Goal: Check status: Check status

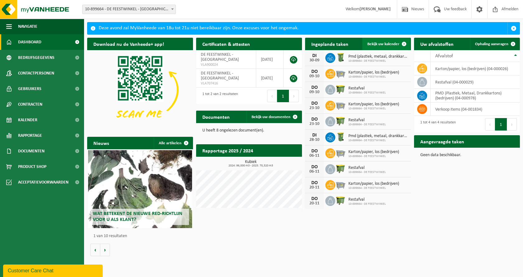
click at [390, 44] on span "Bekijk uw kalender" at bounding box center [383, 44] width 32 height 4
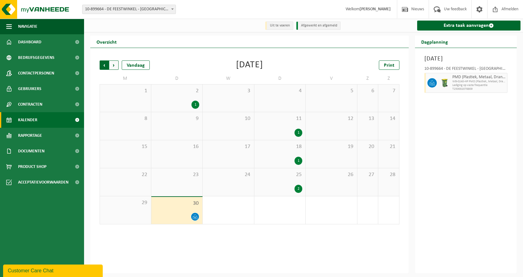
click at [115, 64] on span "Volgende" at bounding box center [113, 64] width 9 height 9
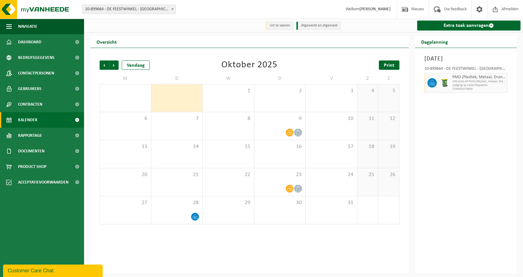
click at [394, 68] on span "Print" at bounding box center [389, 65] width 11 height 5
